Goal: Check status: Check status

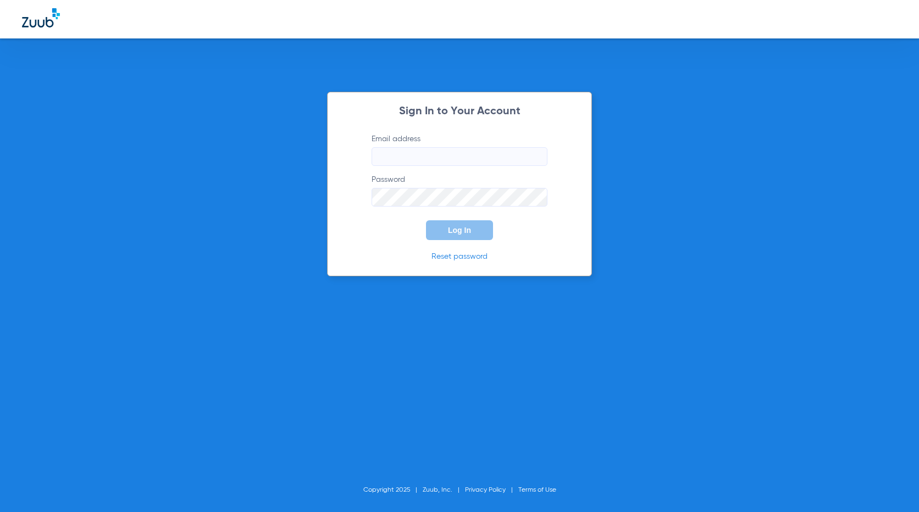
type input "[EMAIL_ADDRESS][DOMAIN_NAME]"
click at [467, 233] on span "Log In" at bounding box center [459, 230] width 23 height 9
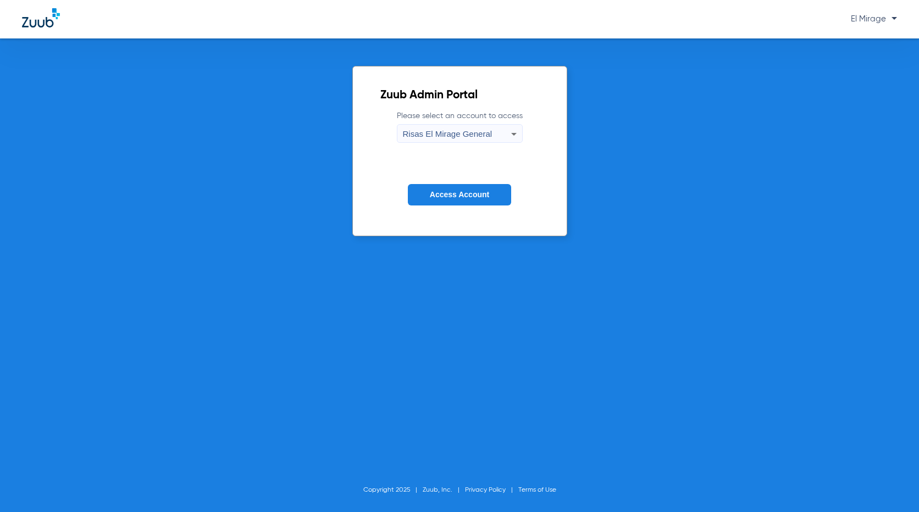
click at [460, 186] on button "Access Account" at bounding box center [459, 194] width 103 height 21
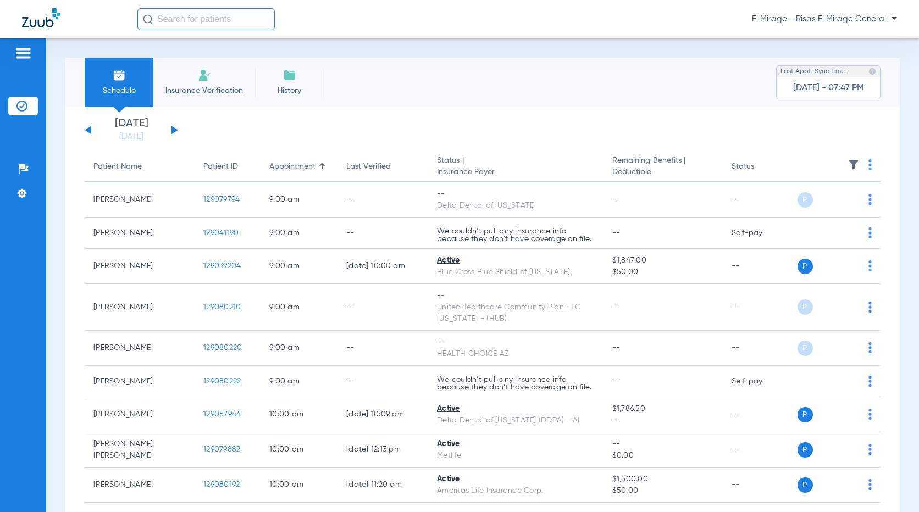
click at [173, 131] on button at bounding box center [174, 130] width 7 height 8
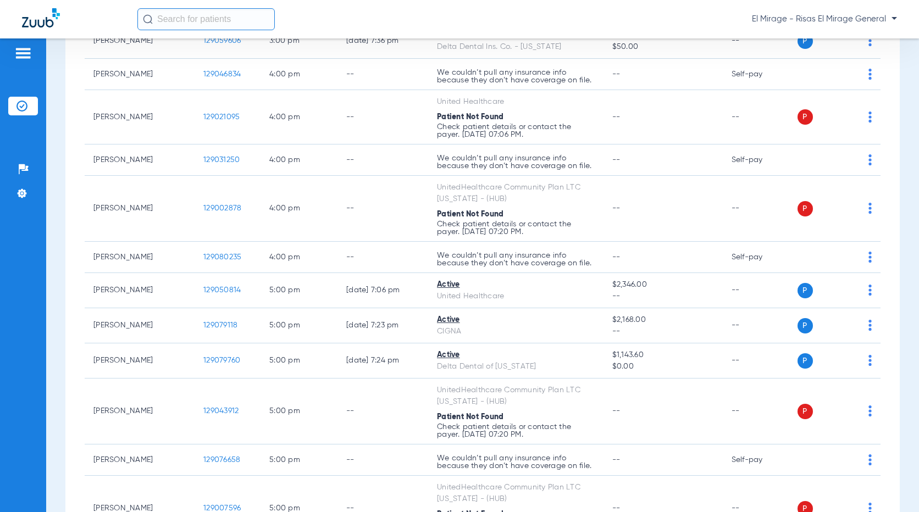
scroll to position [1209, 0]
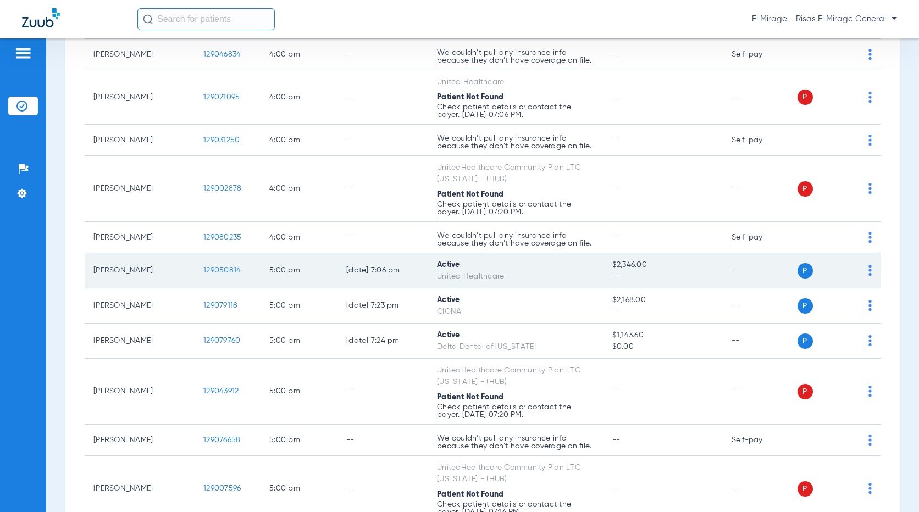
click at [217, 271] on span "129050814" at bounding box center [221, 271] width 37 height 8
